Goal: Check status

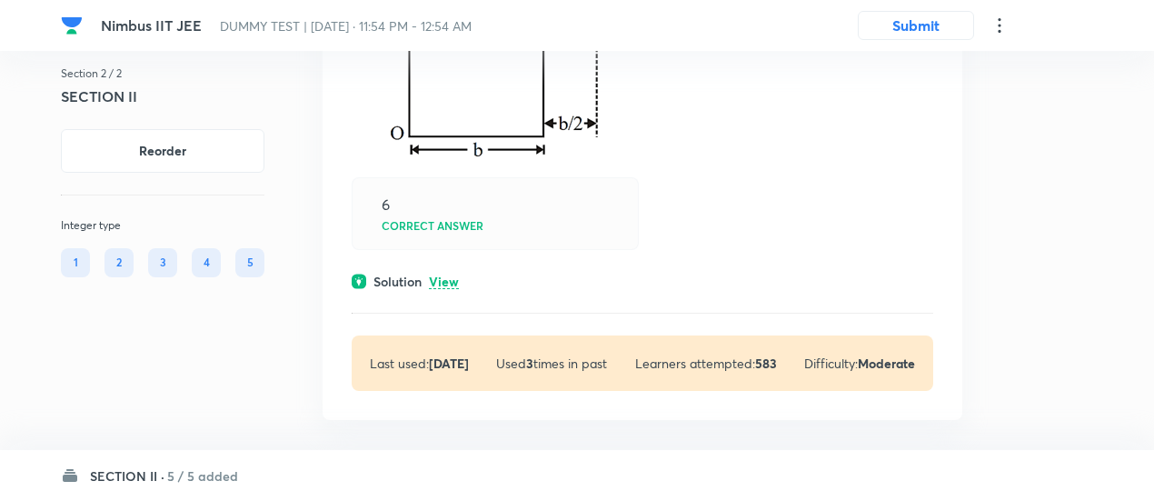
scroll to position [2827, 0]
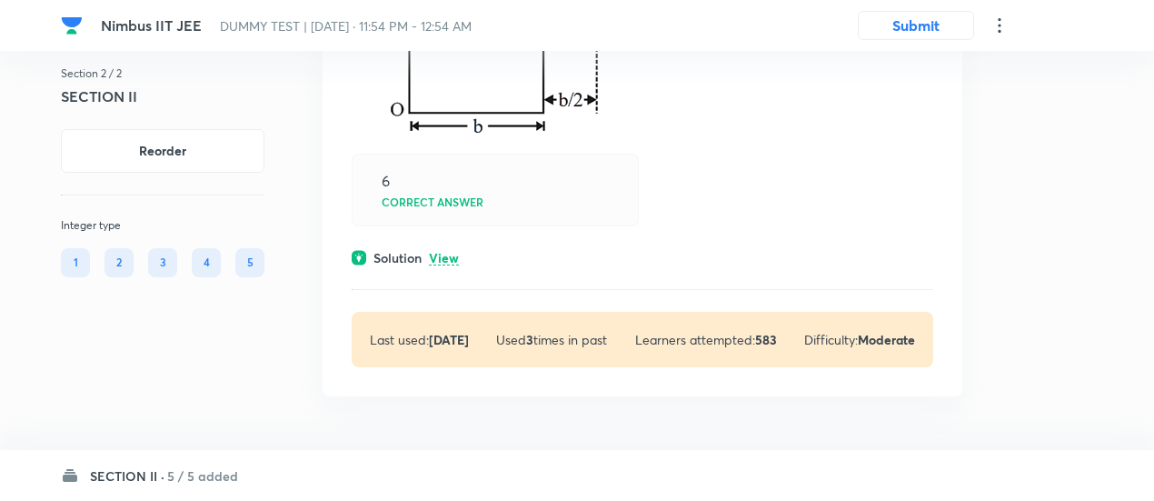
click at [426, 259] on div "Solution View" at bounding box center [643, 257] width 582 height 19
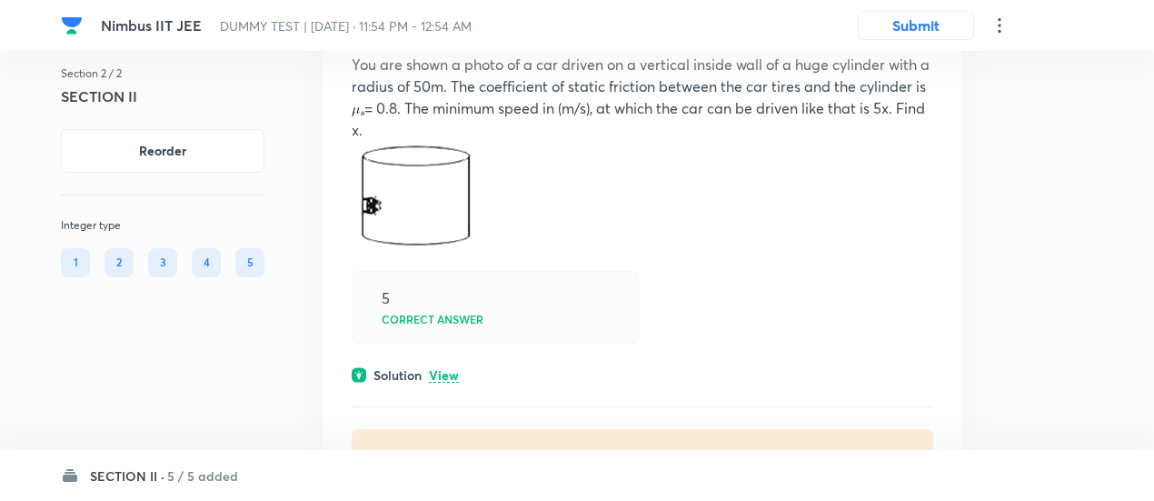
scroll to position [201, 0]
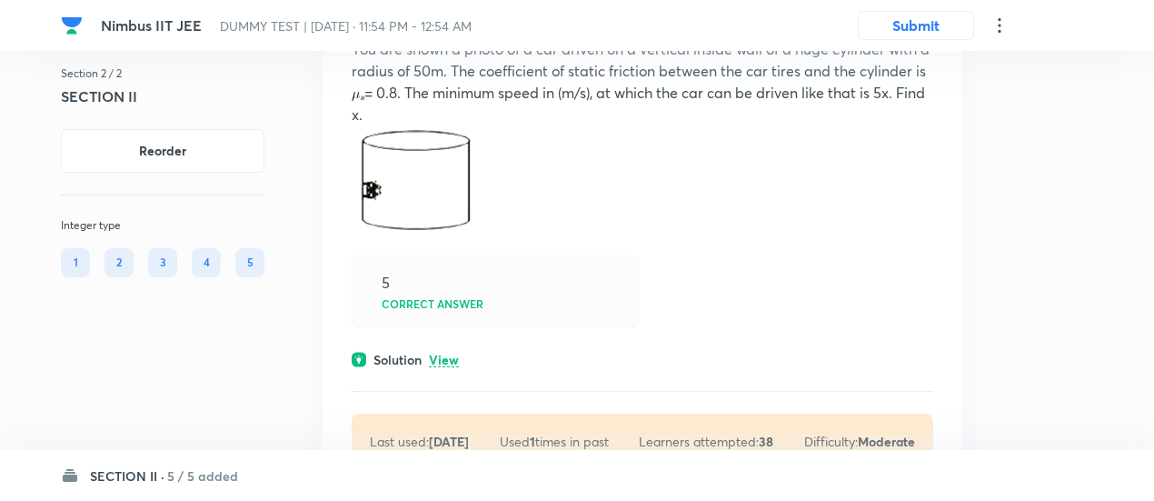
click at [220, 475] on h6 "5 / 5 added" at bounding box center [202, 475] width 71 height 19
